Goal: Check status: Check status

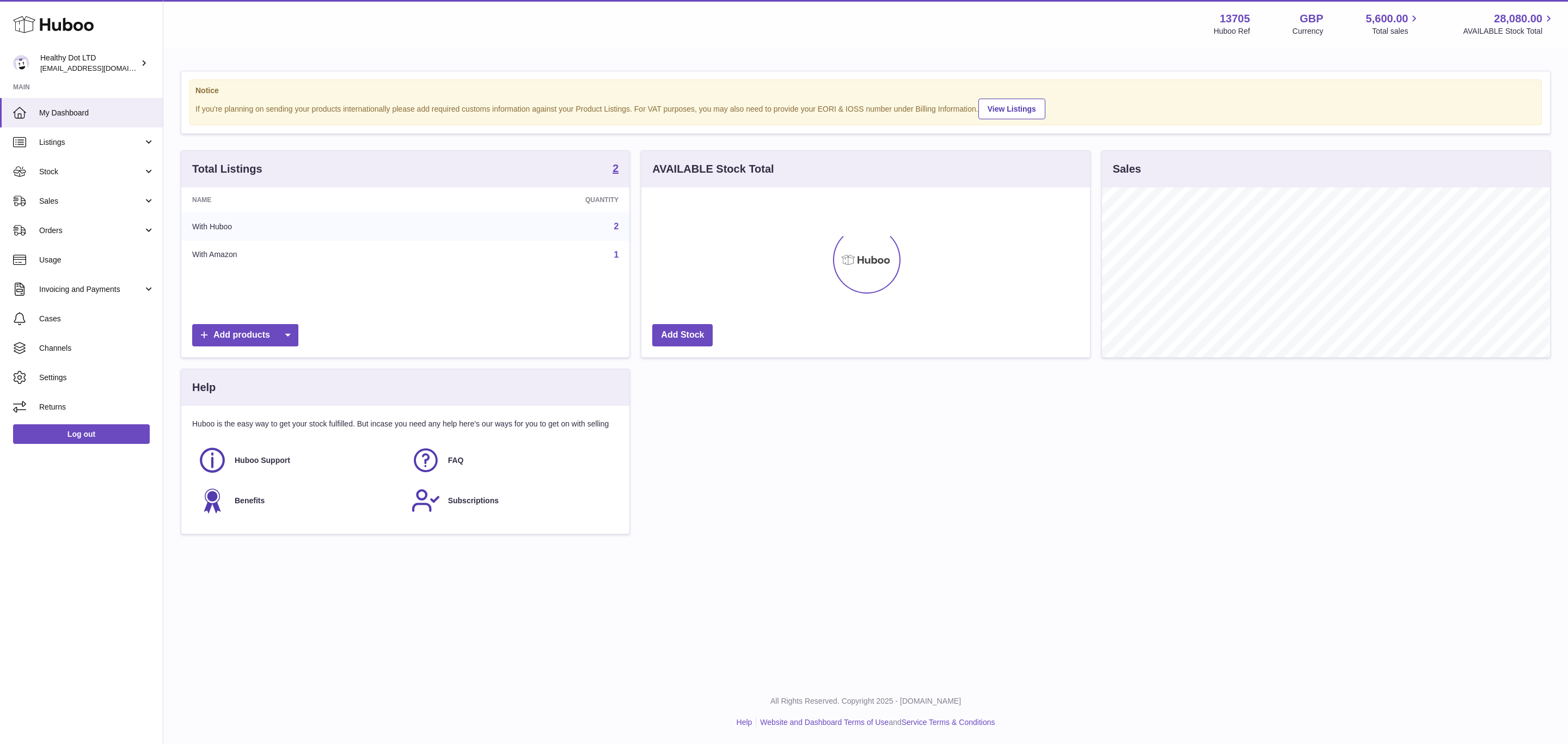
scroll to position [170, 447]
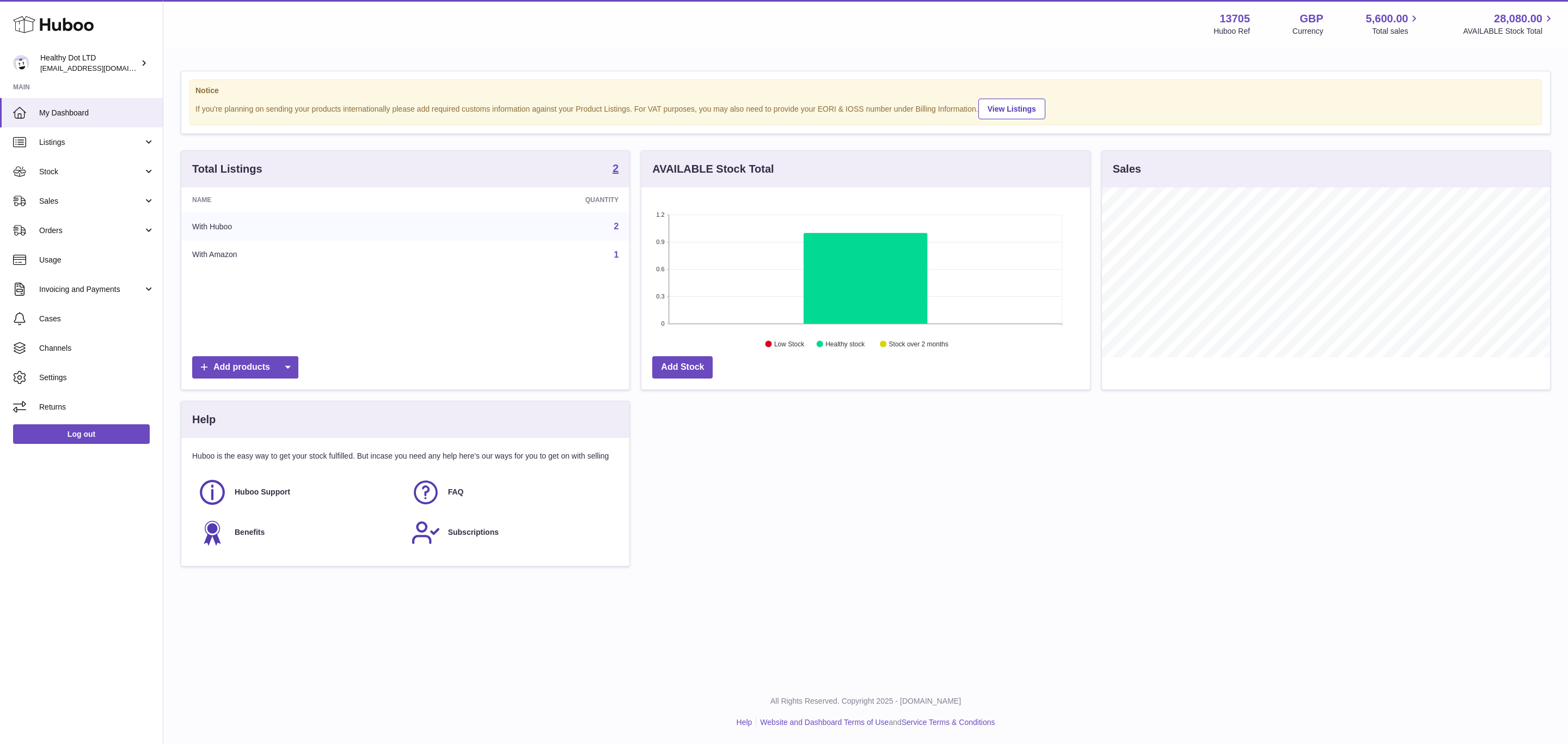
drag, startPoint x: 108, startPoint y: 177, endPoint x: 100, endPoint y: 200, distance: 24.4
click at [108, 177] on link "Stock" at bounding box center [81, 171] width 163 height 30
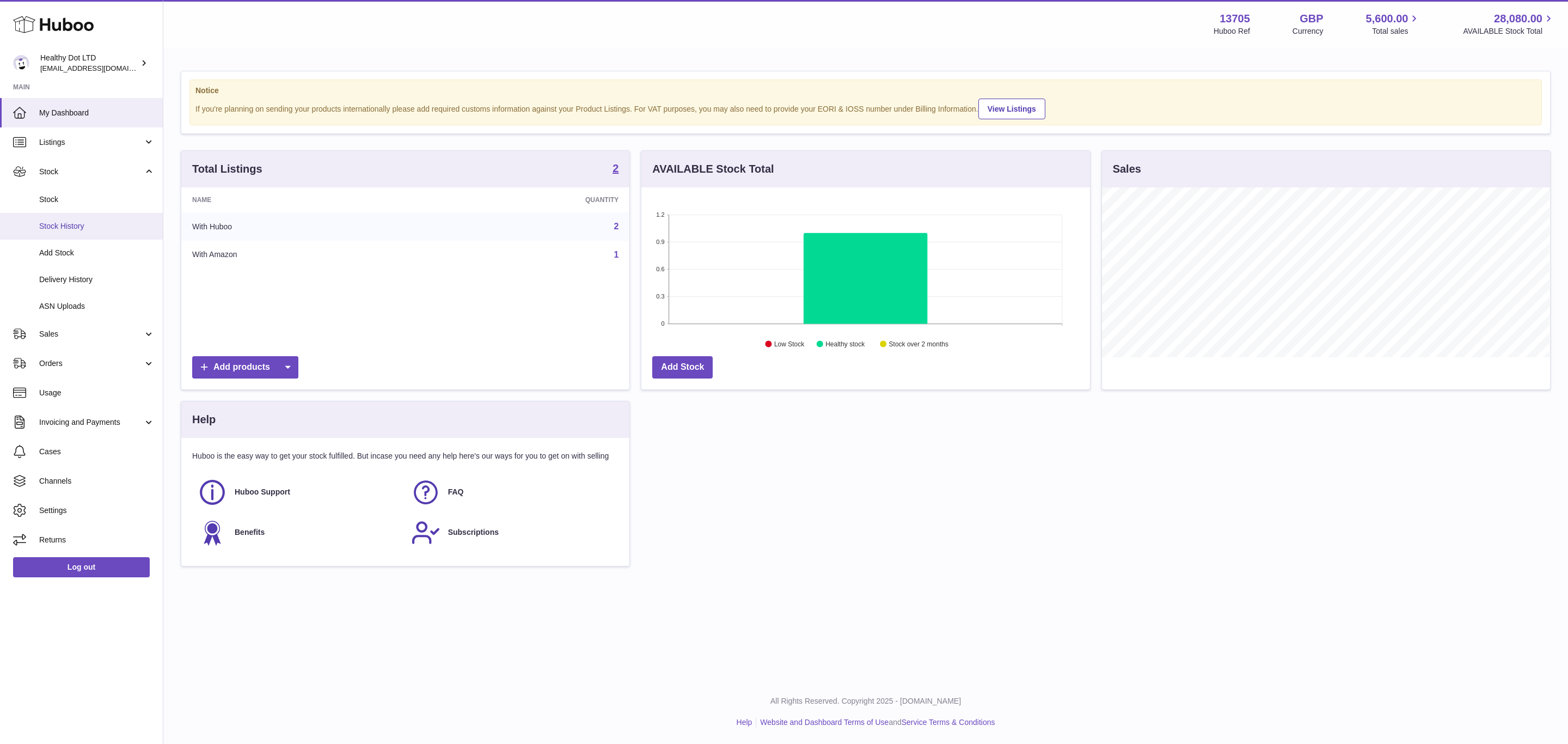
click at [90, 231] on span "Stock History" at bounding box center [97, 227] width 115 height 11
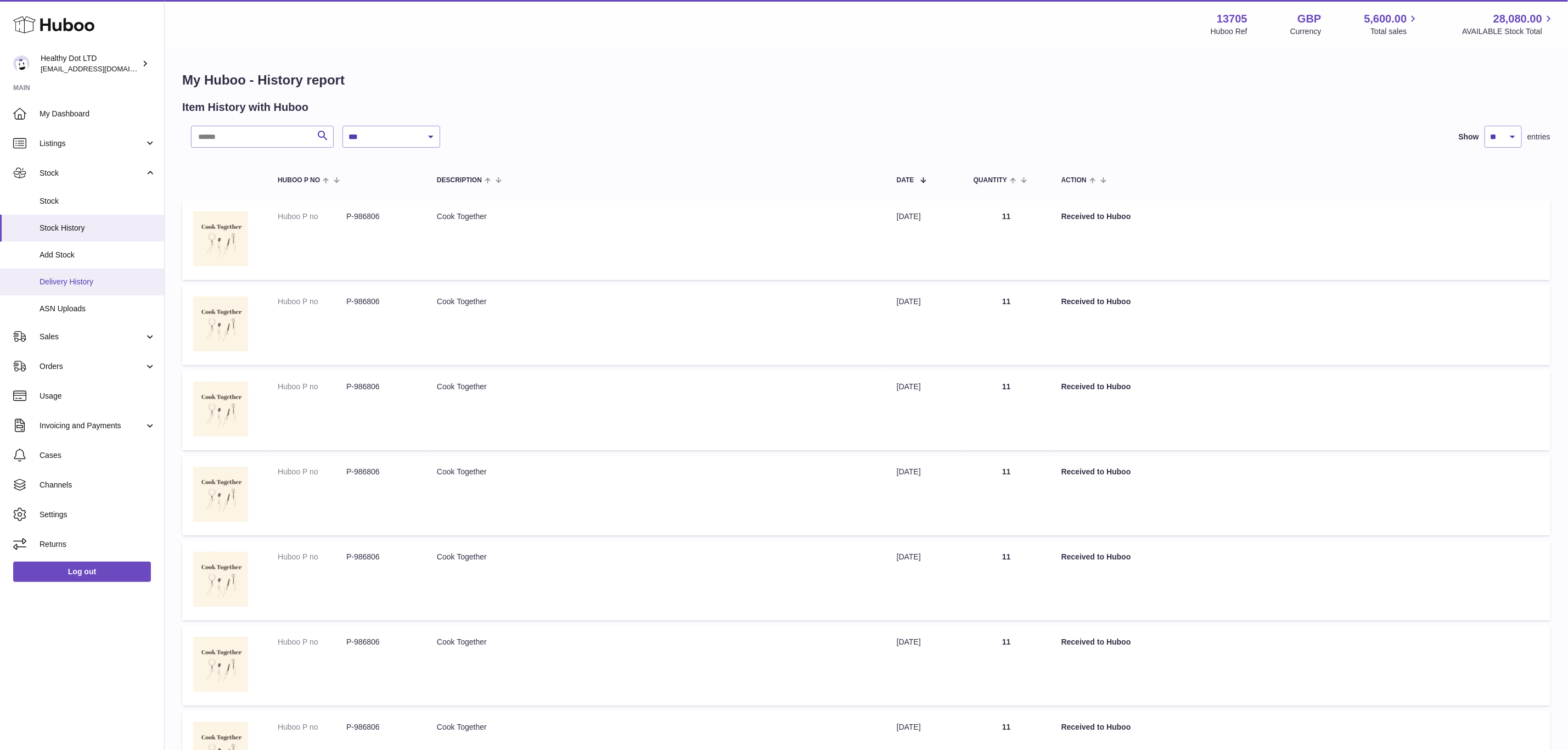
click at [92, 286] on span "Delivery History" at bounding box center [98, 282] width 116 height 11
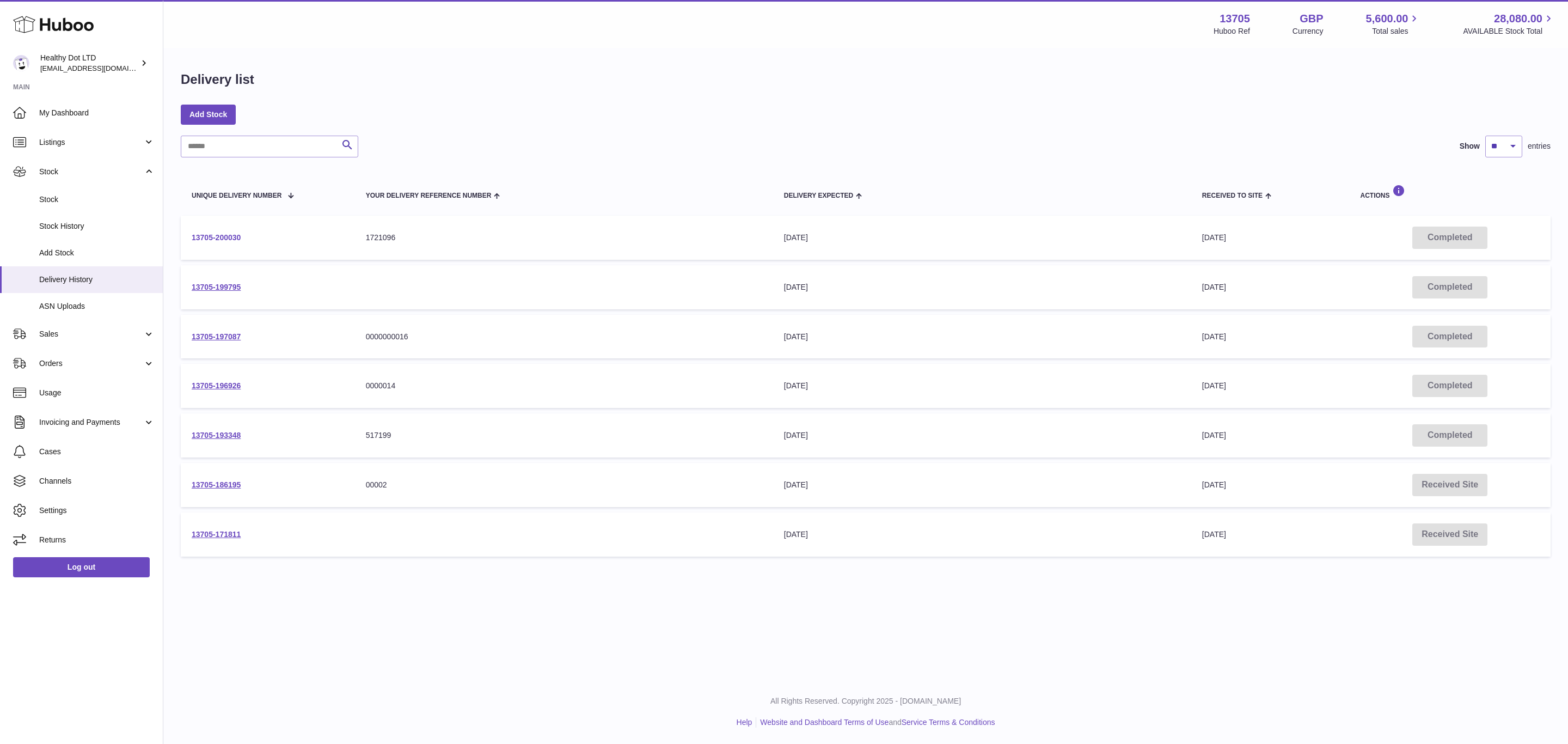
click at [237, 236] on link "13705-200030" at bounding box center [216, 237] width 49 height 9
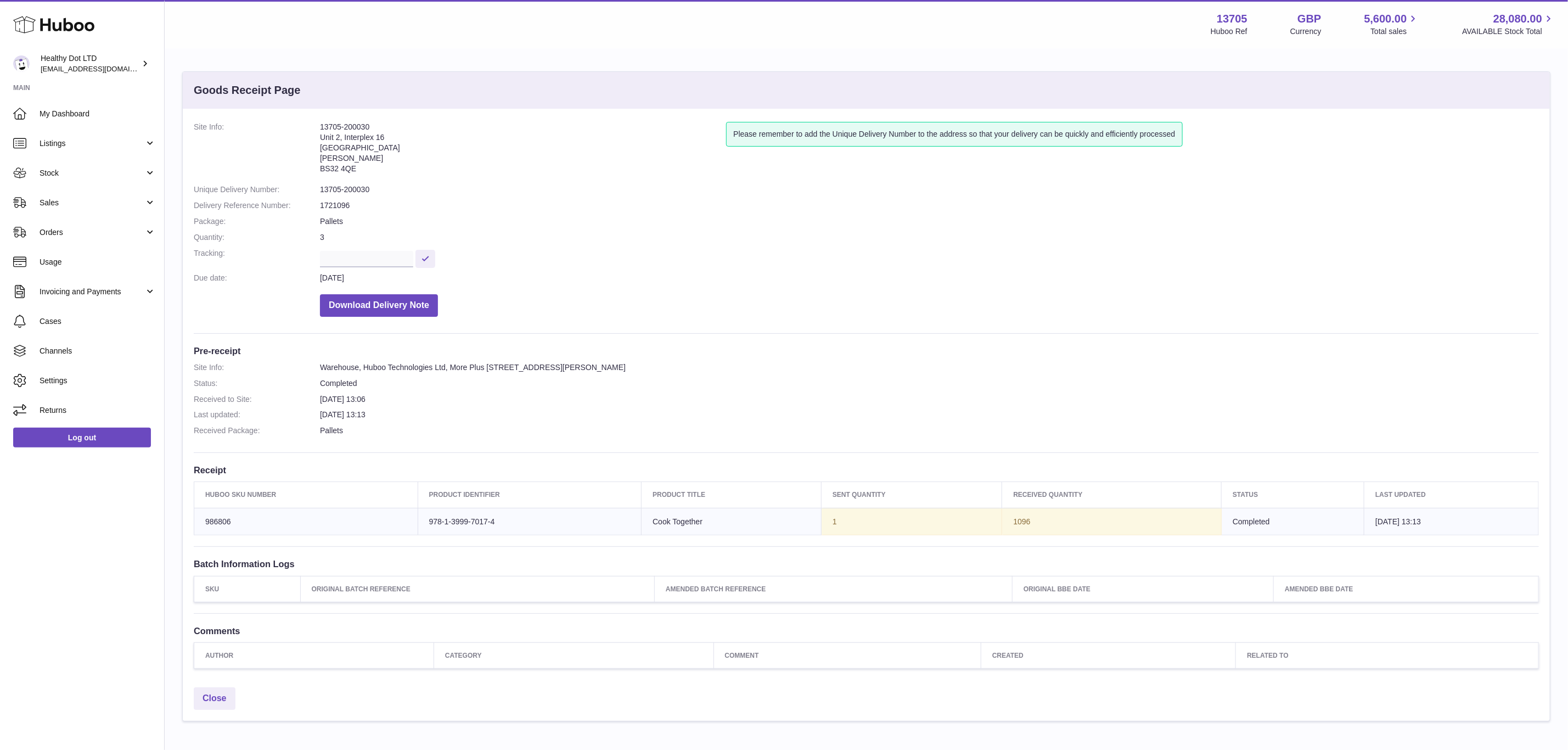
drag, startPoint x: 102, startPoint y: 143, endPoint x: 99, endPoint y: 158, distance: 15.3
click at [102, 144] on span "Listings" at bounding box center [92, 143] width 105 height 11
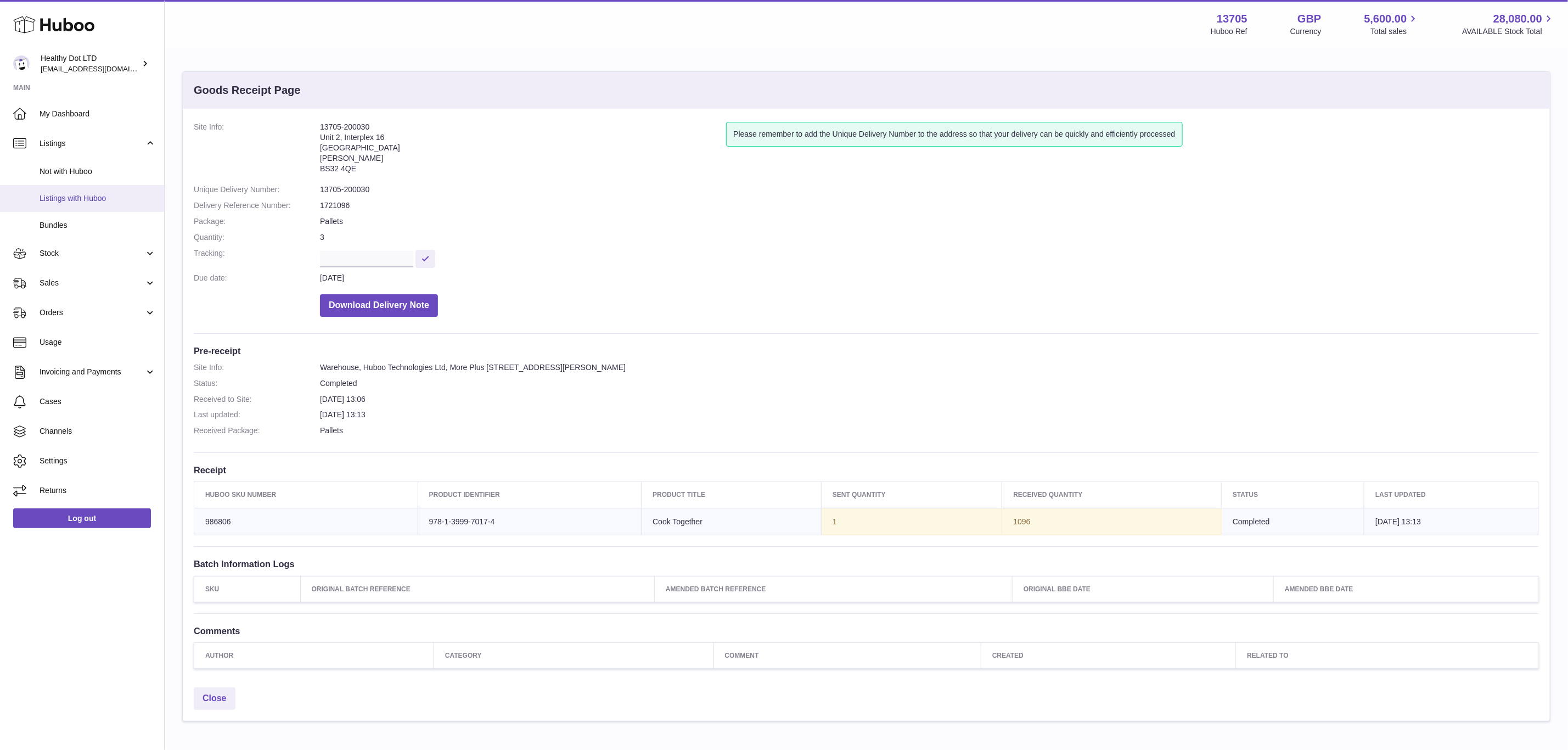
click at [90, 189] on link "Listings with Huboo" at bounding box center [82, 199] width 164 height 27
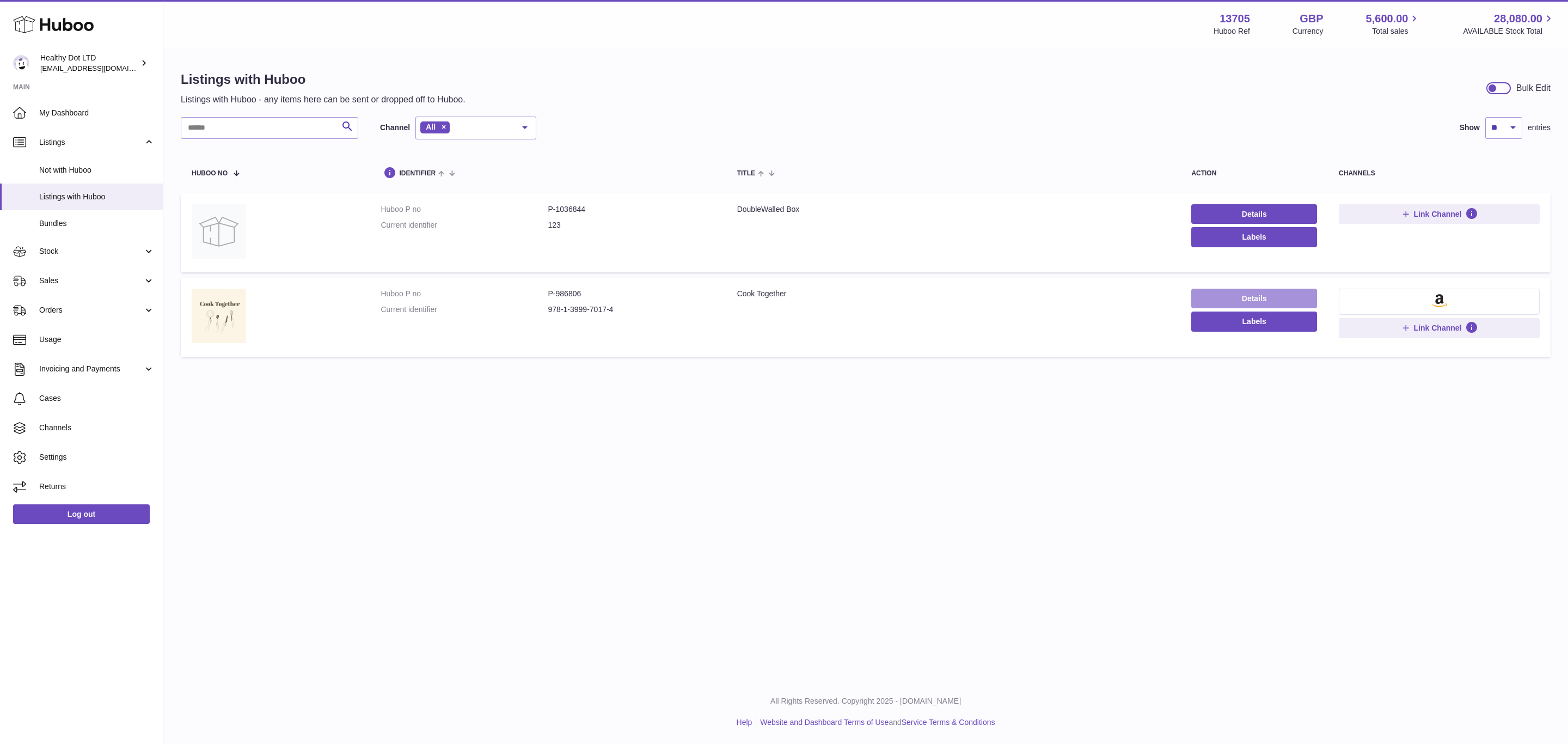
click at [1235, 291] on link "Details" at bounding box center [1254, 299] width 126 height 20
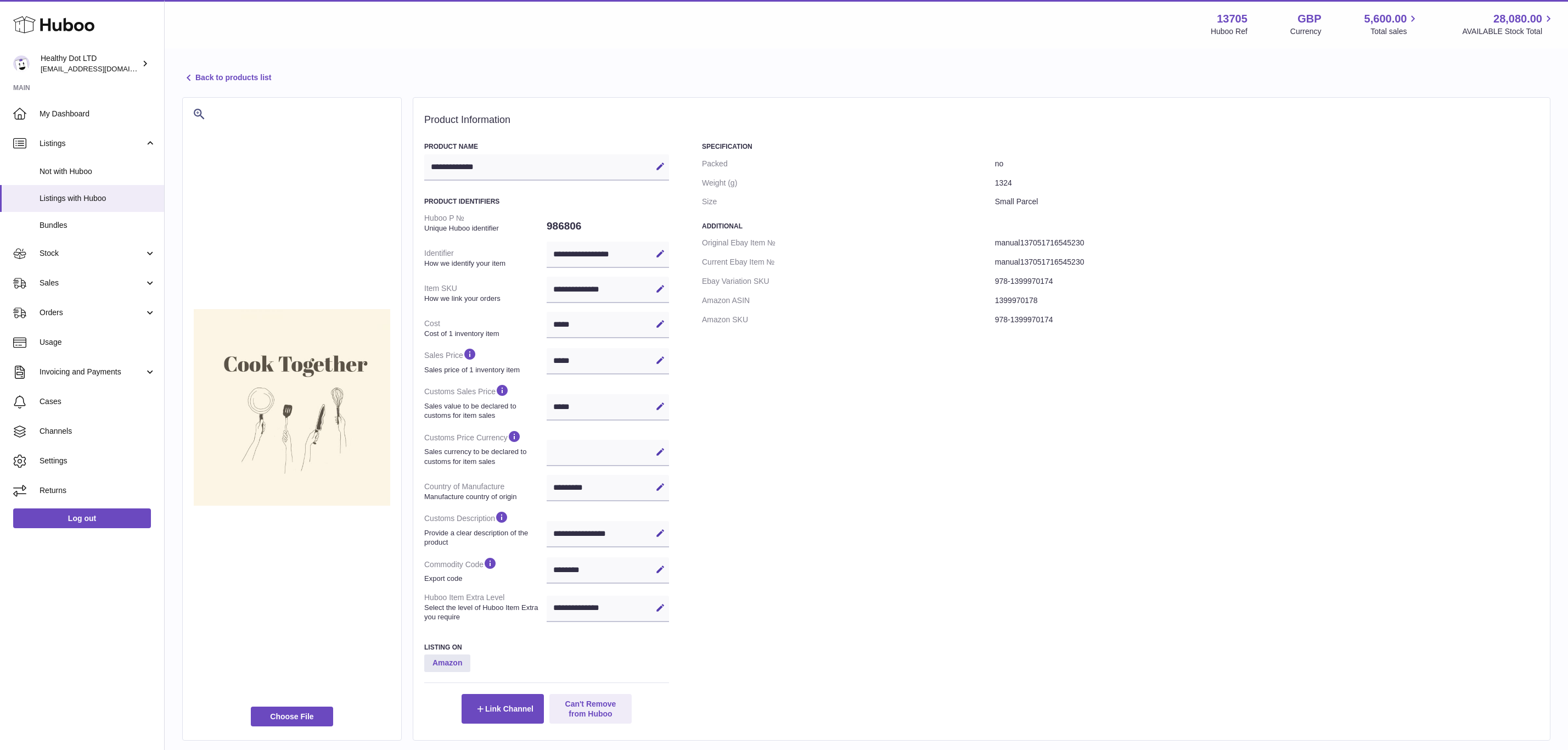
select select
select select "***"
select select "****"
